Goal: Transaction & Acquisition: Purchase product/service

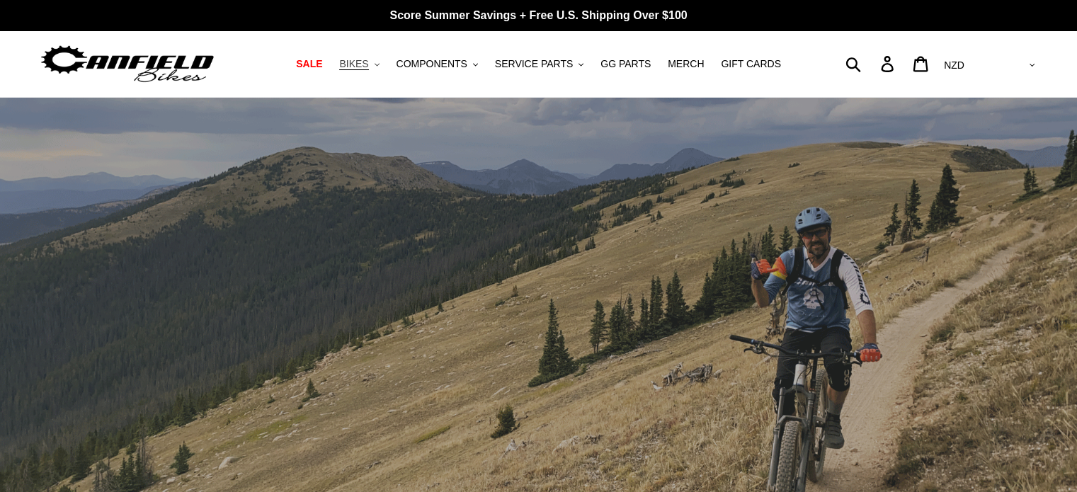
click at [384, 64] on button "BIKES .cls-1{fill:#231f20}" at bounding box center [359, 64] width 54 height 19
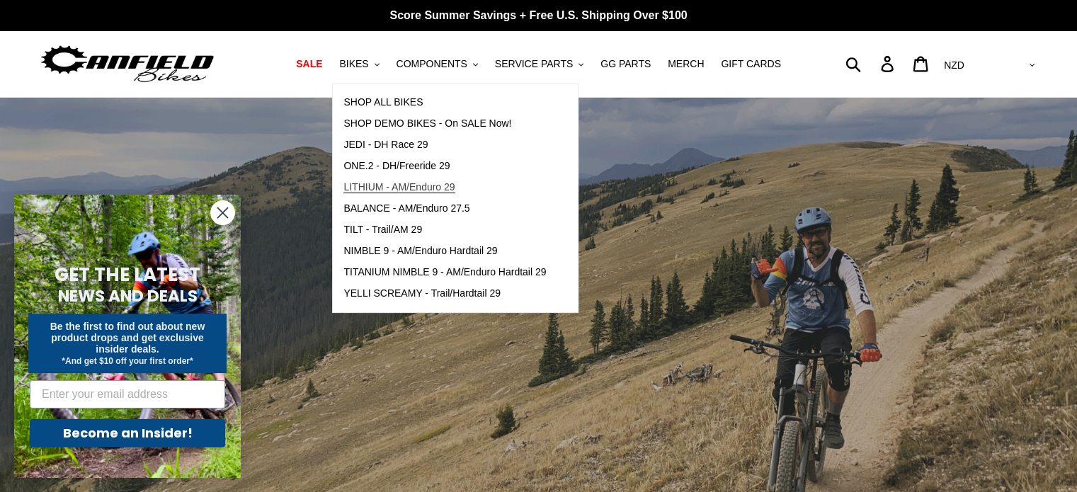
click at [400, 183] on span "LITHIUM - AM/Enduro 29" at bounding box center [398, 187] width 111 height 12
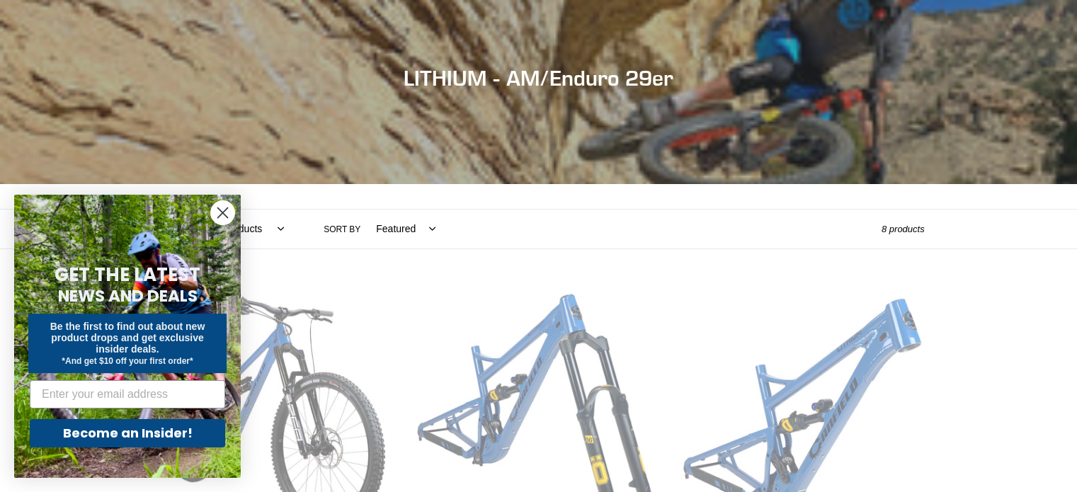
scroll to position [142, 0]
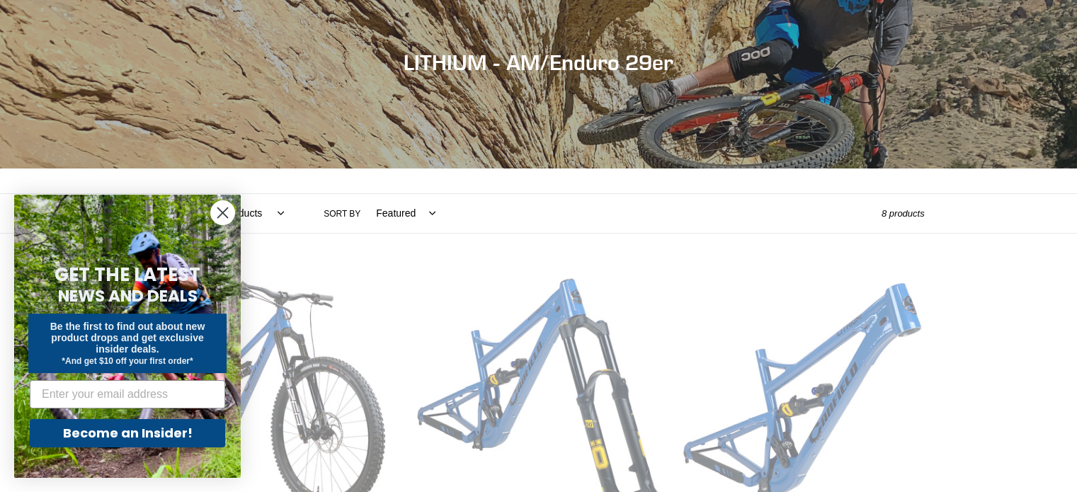
click at [222, 217] on circle "Close dialog" at bounding box center [222, 212] width 23 height 23
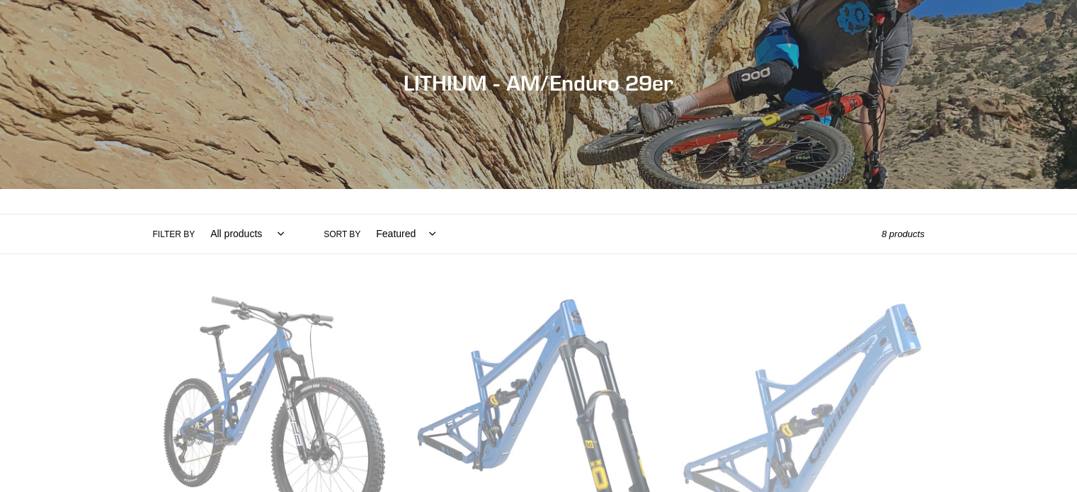
scroll to position [348, 0]
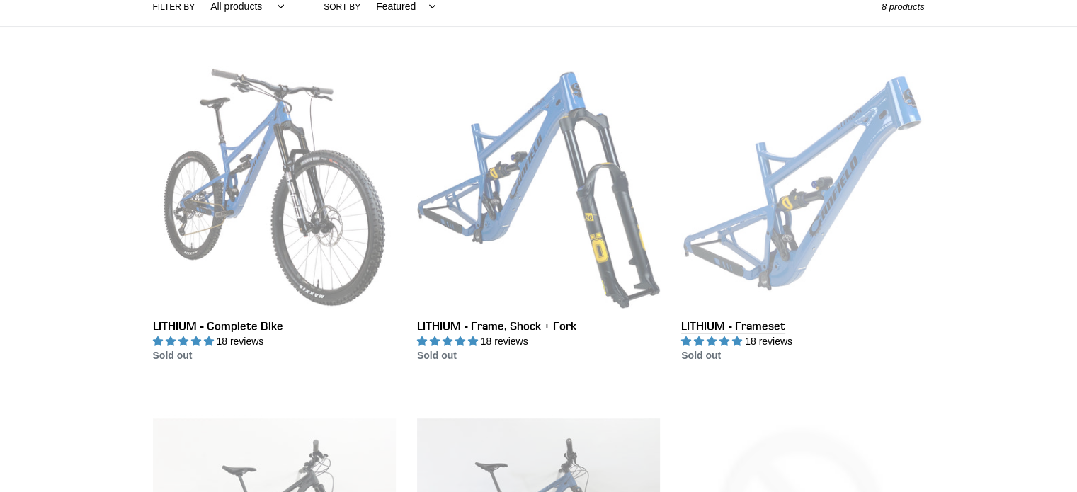
click at [803, 209] on link "LITHIUM - Frameset" at bounding box center [802, 215] width 243 height 298
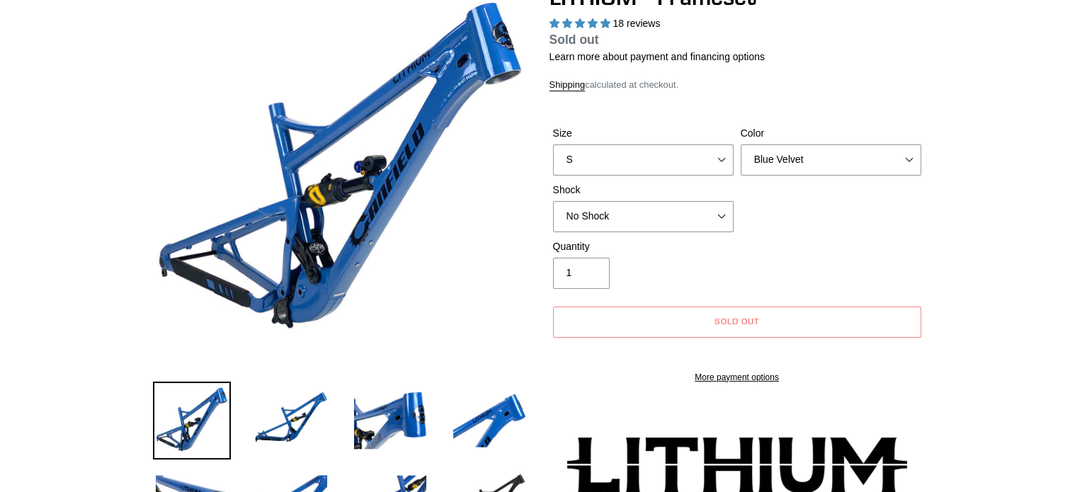
select select "highest-rating"
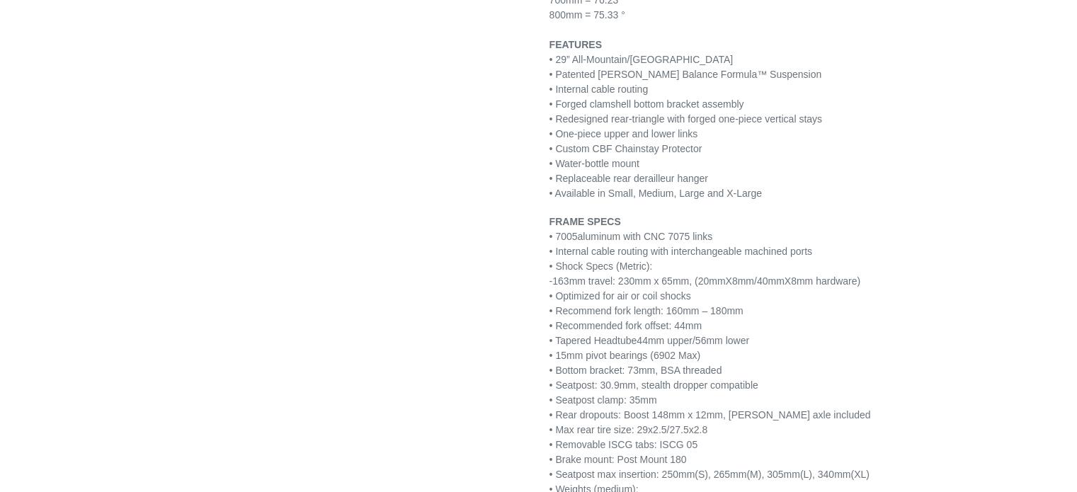
scroll to position [1699, 0]
